Goal: Check status: Check status

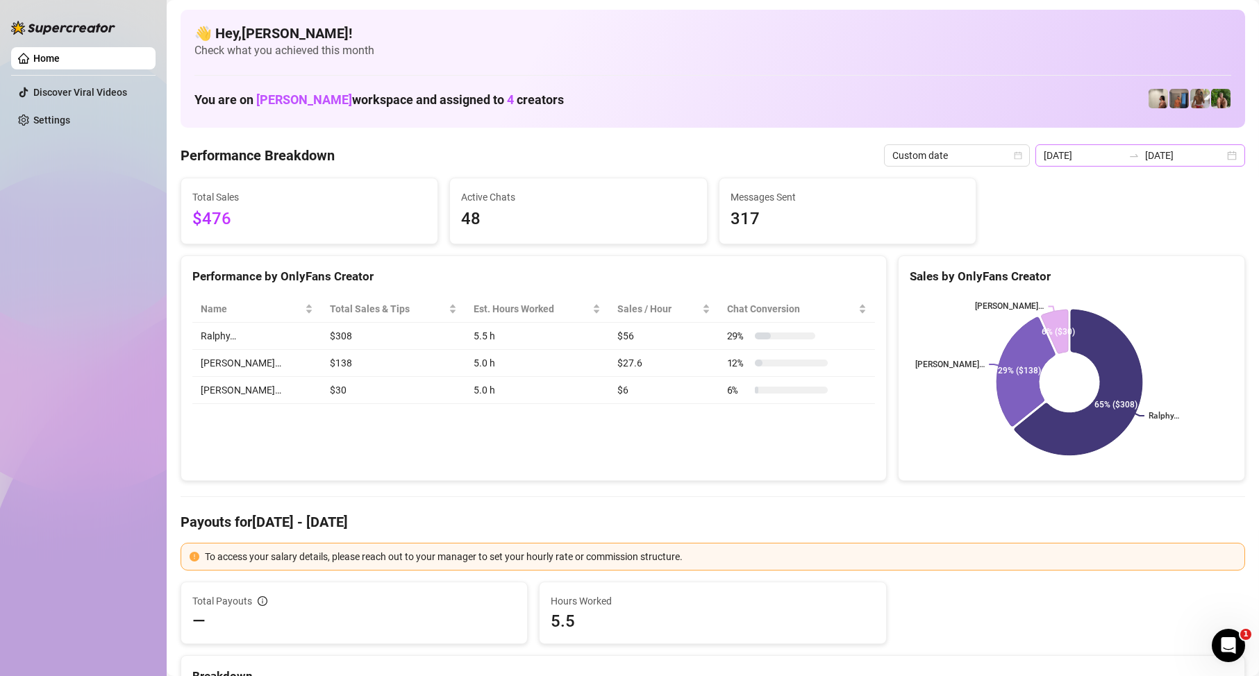
click at [1163, 165] on div "[DATE] [DATE]" at bounding box center [1140, 155] width 210 height 22
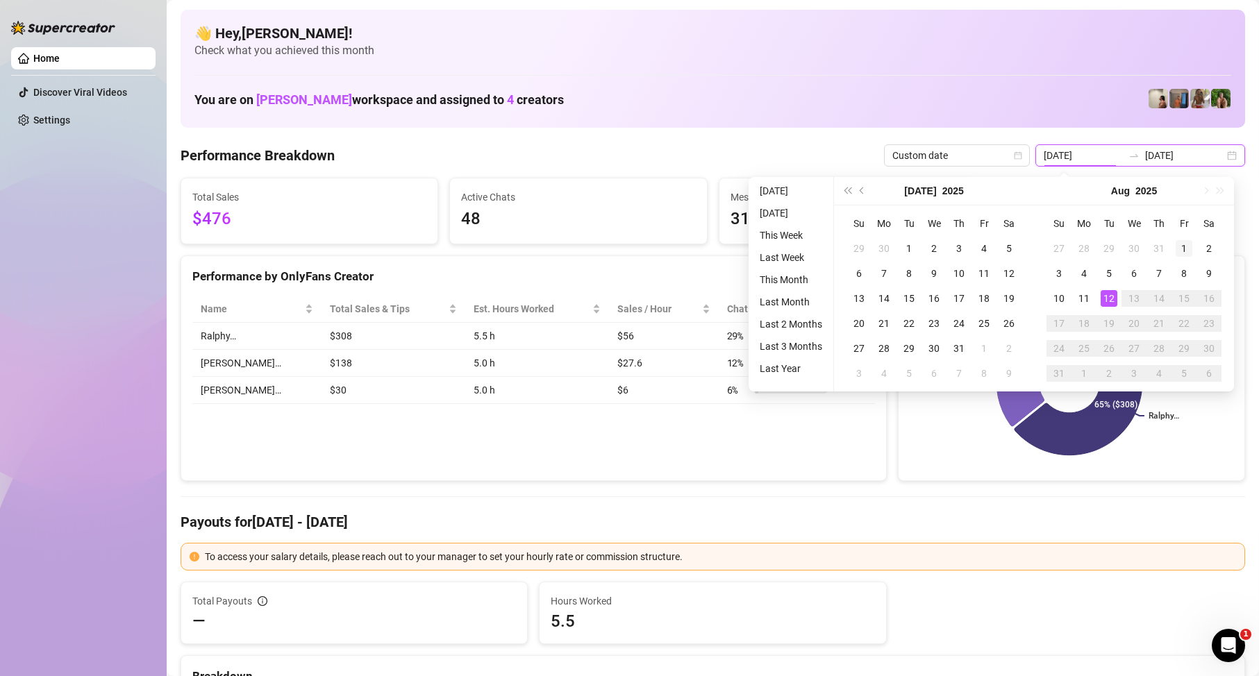
type input "[DATE]"
click at [1186, 242] on div "1" at bounding box center [1183, 248] width 17 height 17
type input "[DATE]"
click at [1112, 303] on div "12" at bounding box center [1108, 298] width 17 height 17
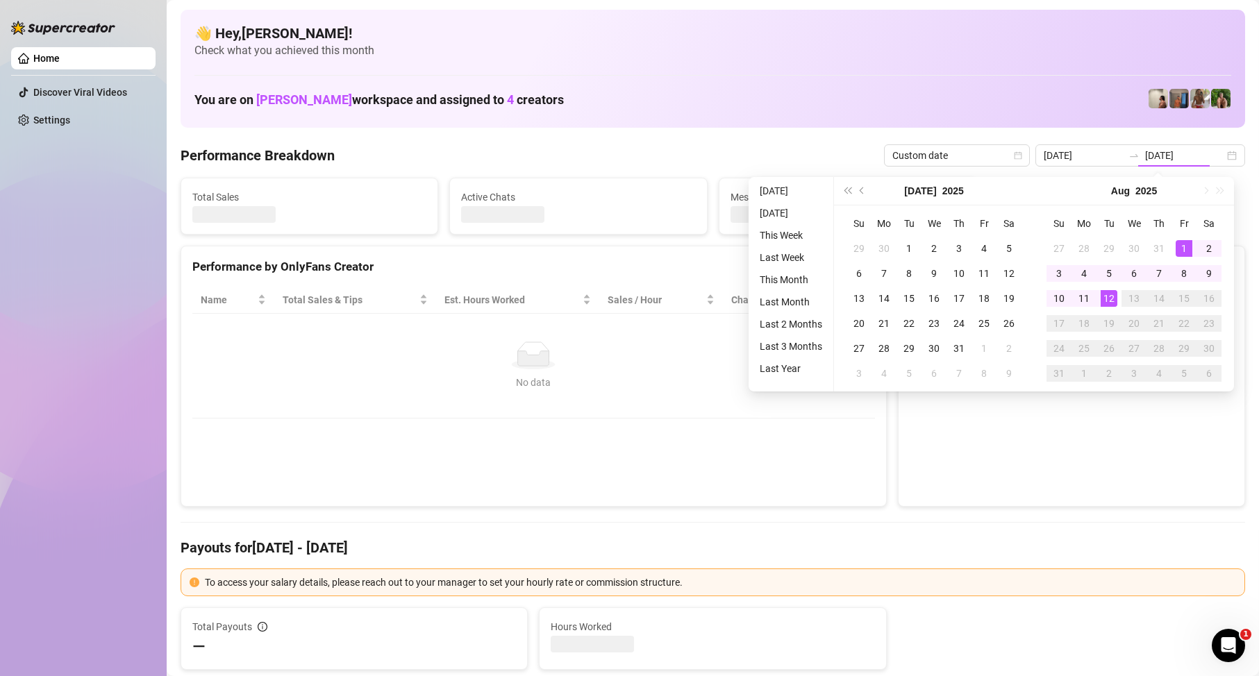
type input "[DATE]"
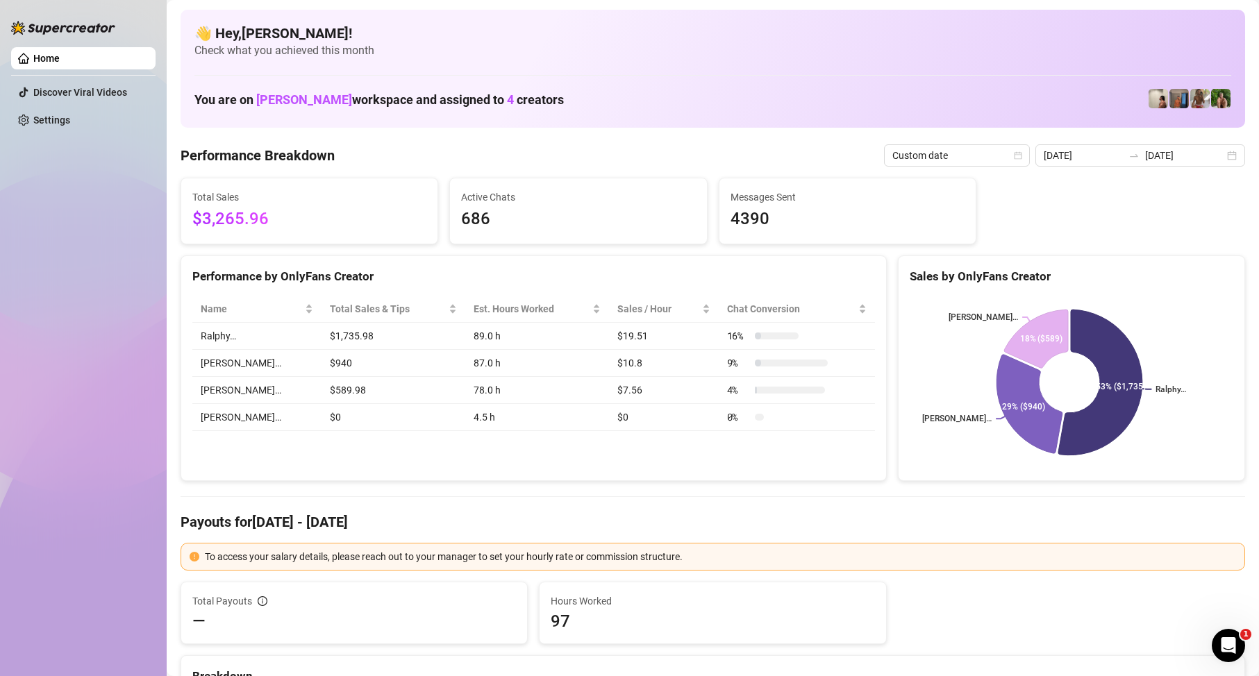
click at [1169, 153] on input "[DATE]" at bounding box center [1184, 155] width 79 height 15
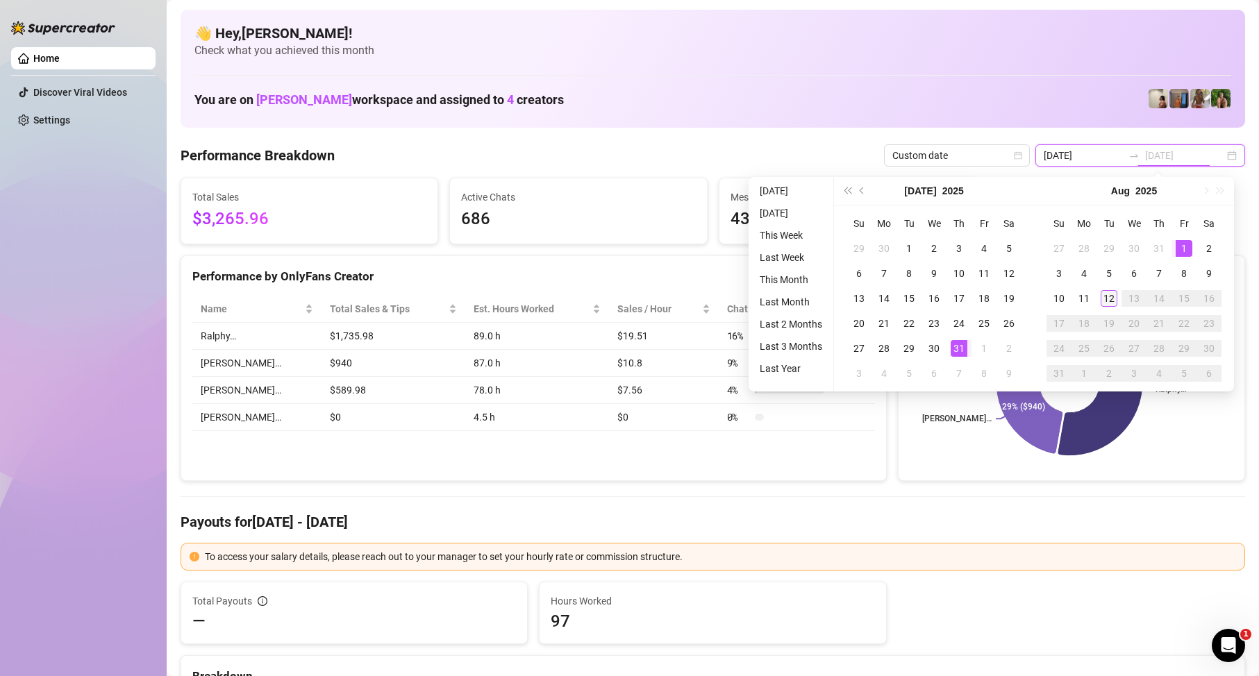
type input "[DATE]"
click at [1115, 294] on div "12" at bounding box center [1108, 298] width 17 height 17
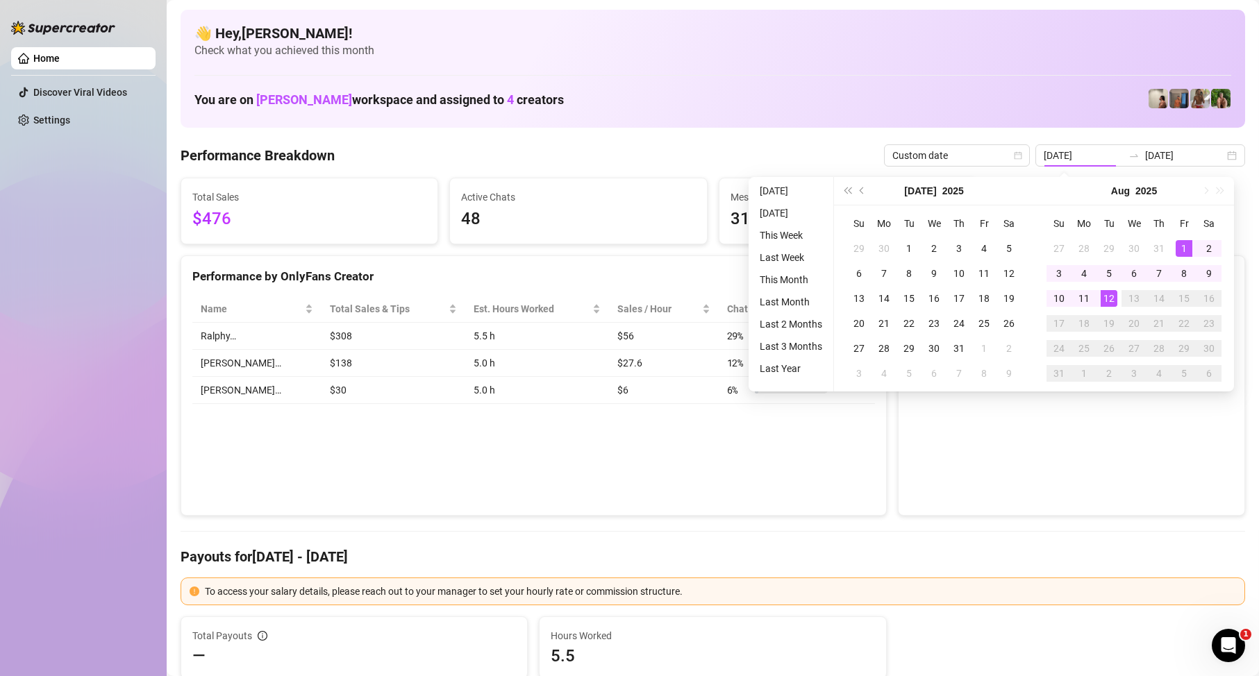
type input "[DATE]"
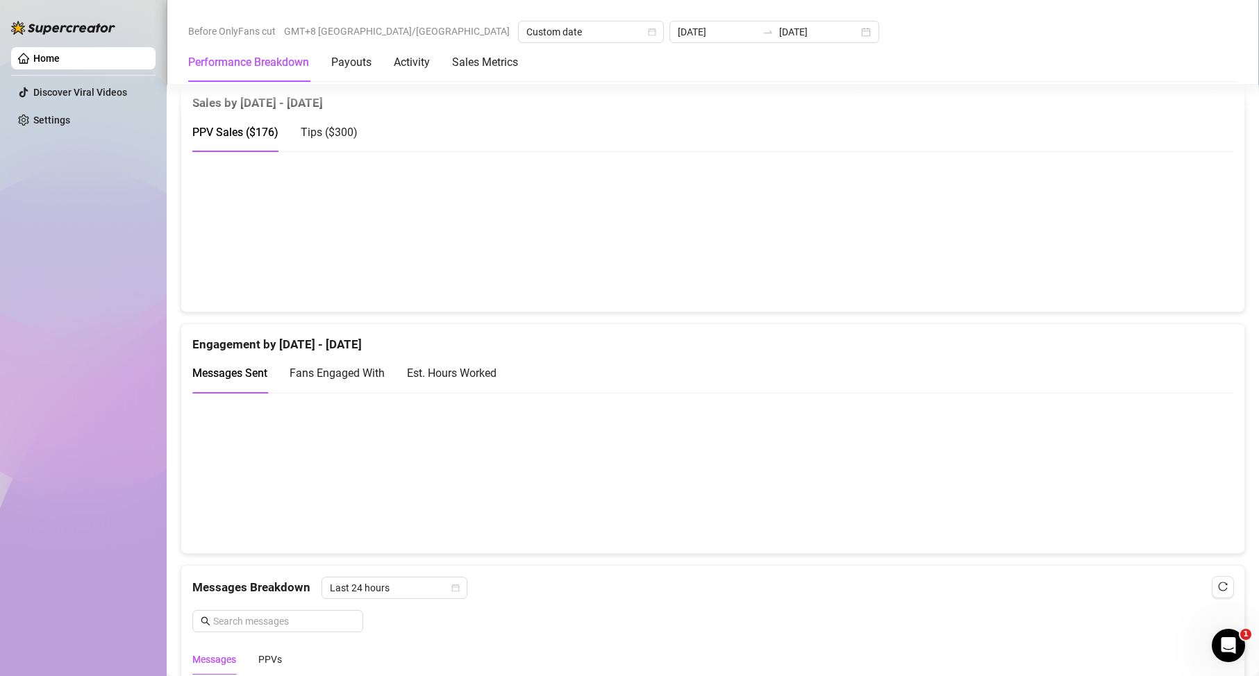
scroll to position [833, 0]
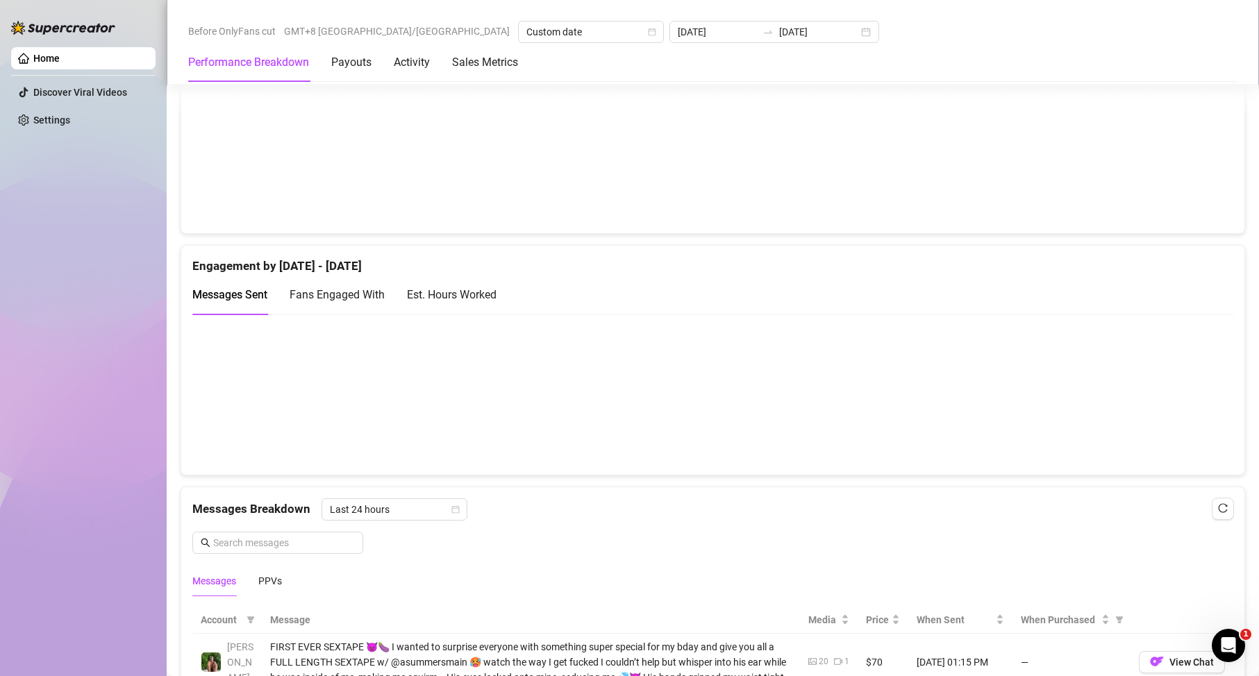
click at [717, 450] on canvas at bounding box center [706, 394] width 1029 height 139
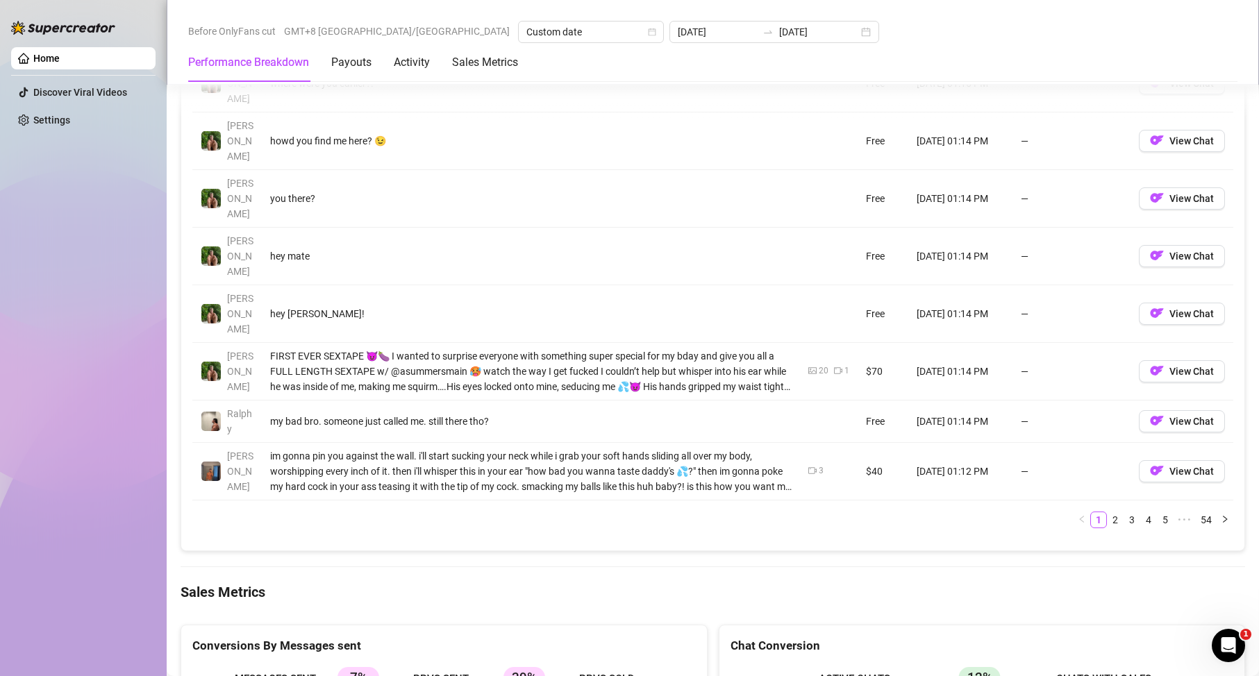
scroll to position [1736, 0]
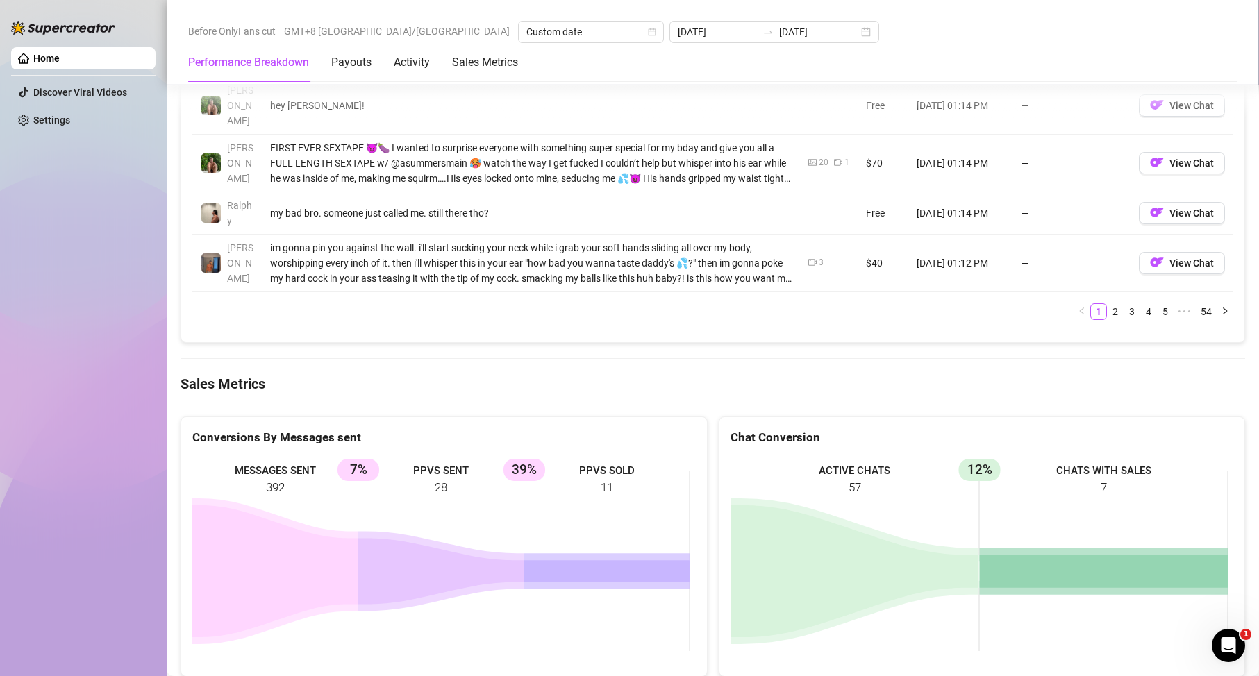
drag, startPoint x: 453, startPoint y: 382, endPoint x: 492, endPoint y: 399, distance: 42.6
click at [499, 457] on rect at bounding box center [440, 561] width 497 height 208
drag, startPoint x: 433, startPoint y: 390, endPoint x: 474, endPoint y: 393, distance: 41.1
click at [474, 457] on rect at bounding box center [440, 561] width 497 height 208
click at [642, 457] on rect at bounding box center [440, 561] width 497 height 208
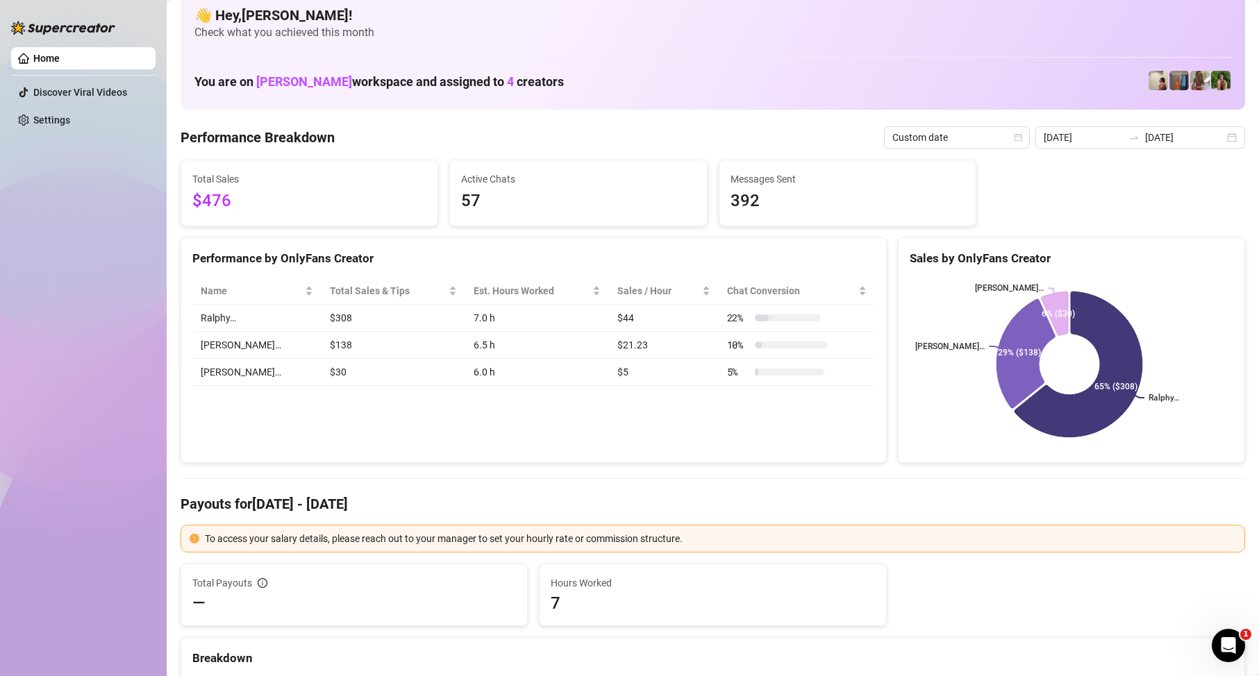
scroll to position [0, 0]
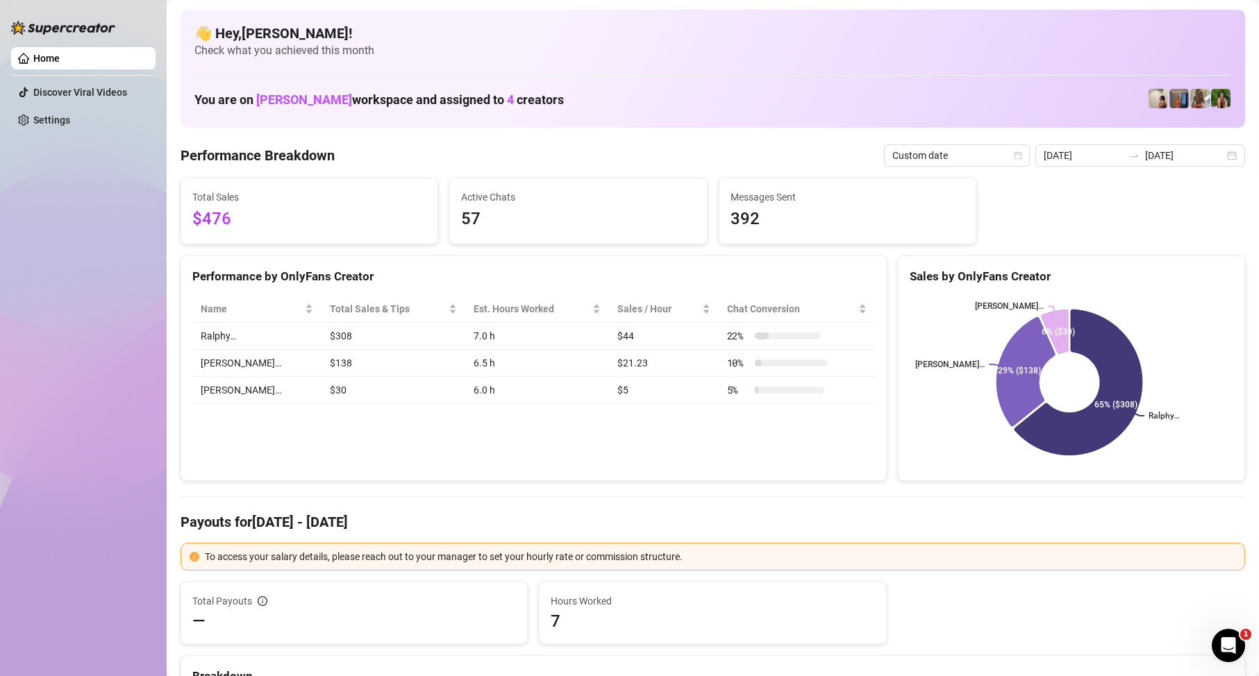
click at [90, 205] on div "Home Discover Viral Videos Settings" at bounding box center [83, 332] width 144 height 664
